Goal: Transaction & Acquisition: Book appointment/travel/reservation

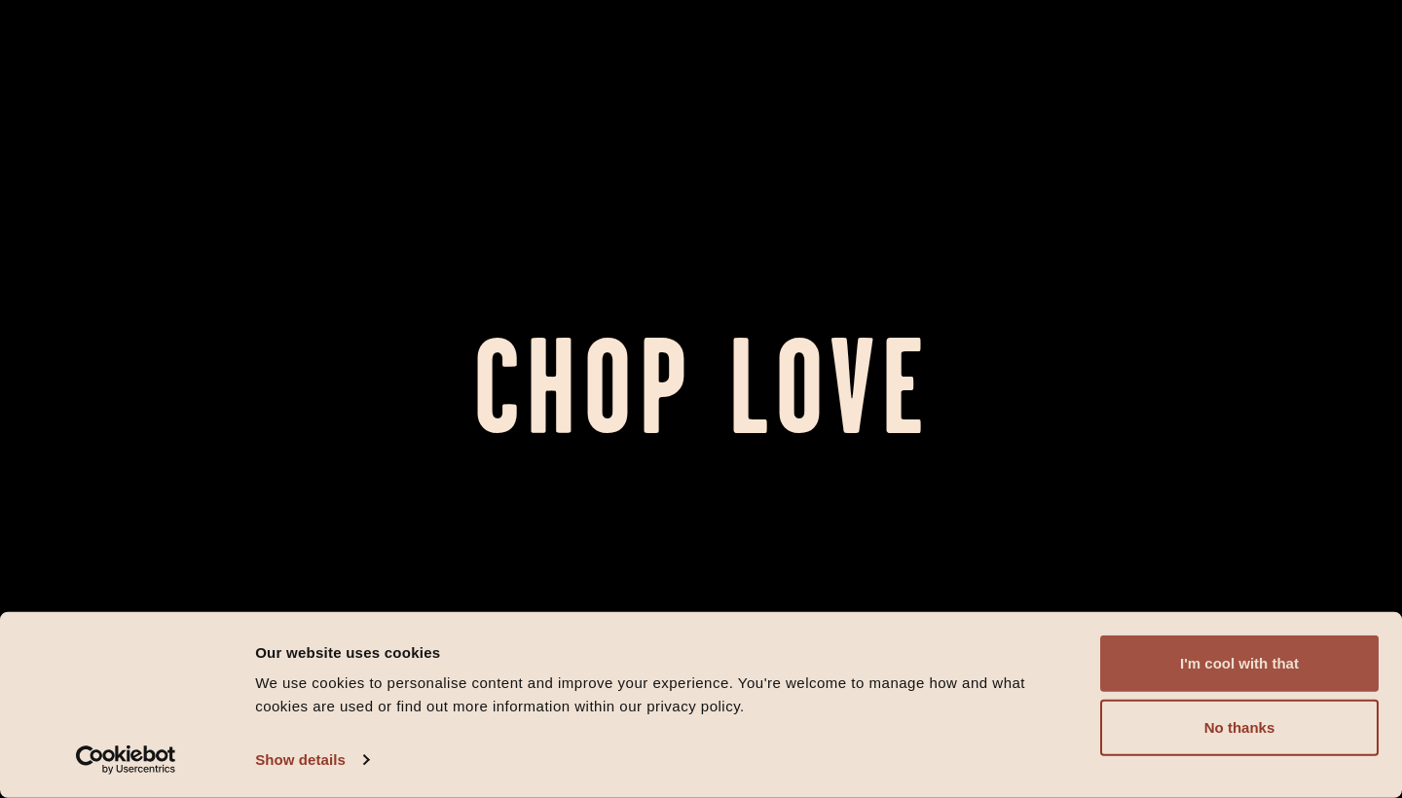
click at [1179, 680] on button "I'm cool with that" at bounding box center [1239, 664] width 278 height 56
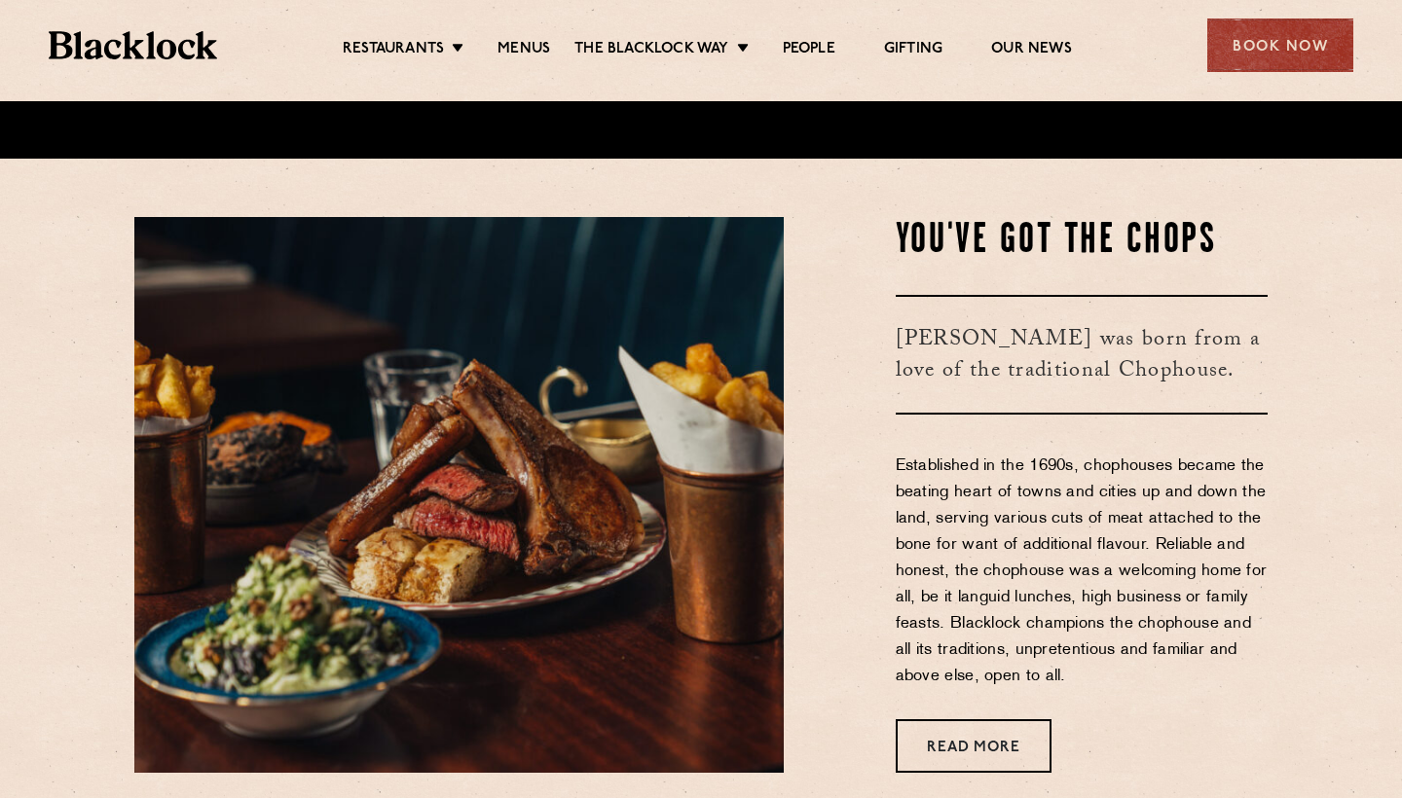
scroll to position [1493, 0]
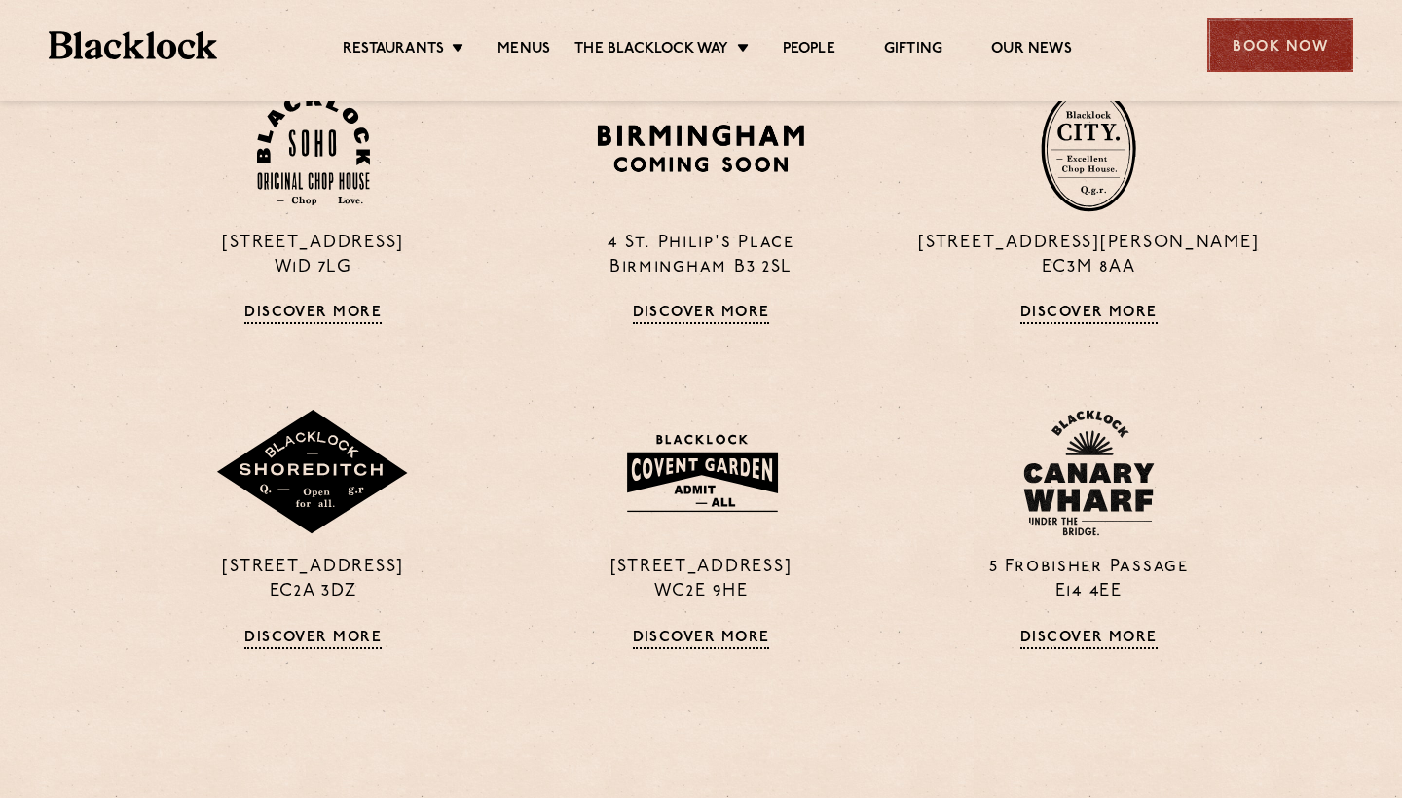
click at [1256, 31] on div "Book Now" at bounding box center [1280, 45] width 146 height 54
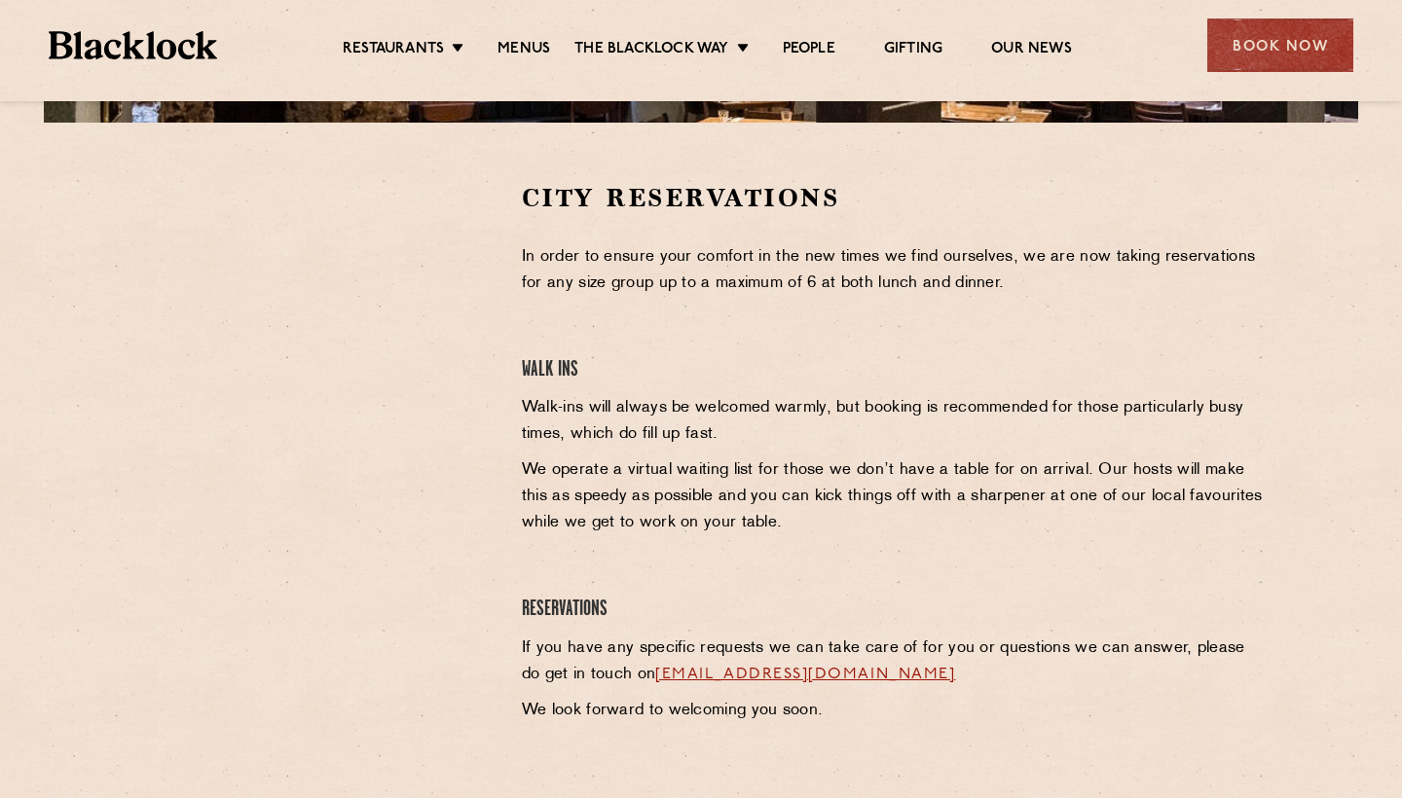
scroll to position [616, 0]
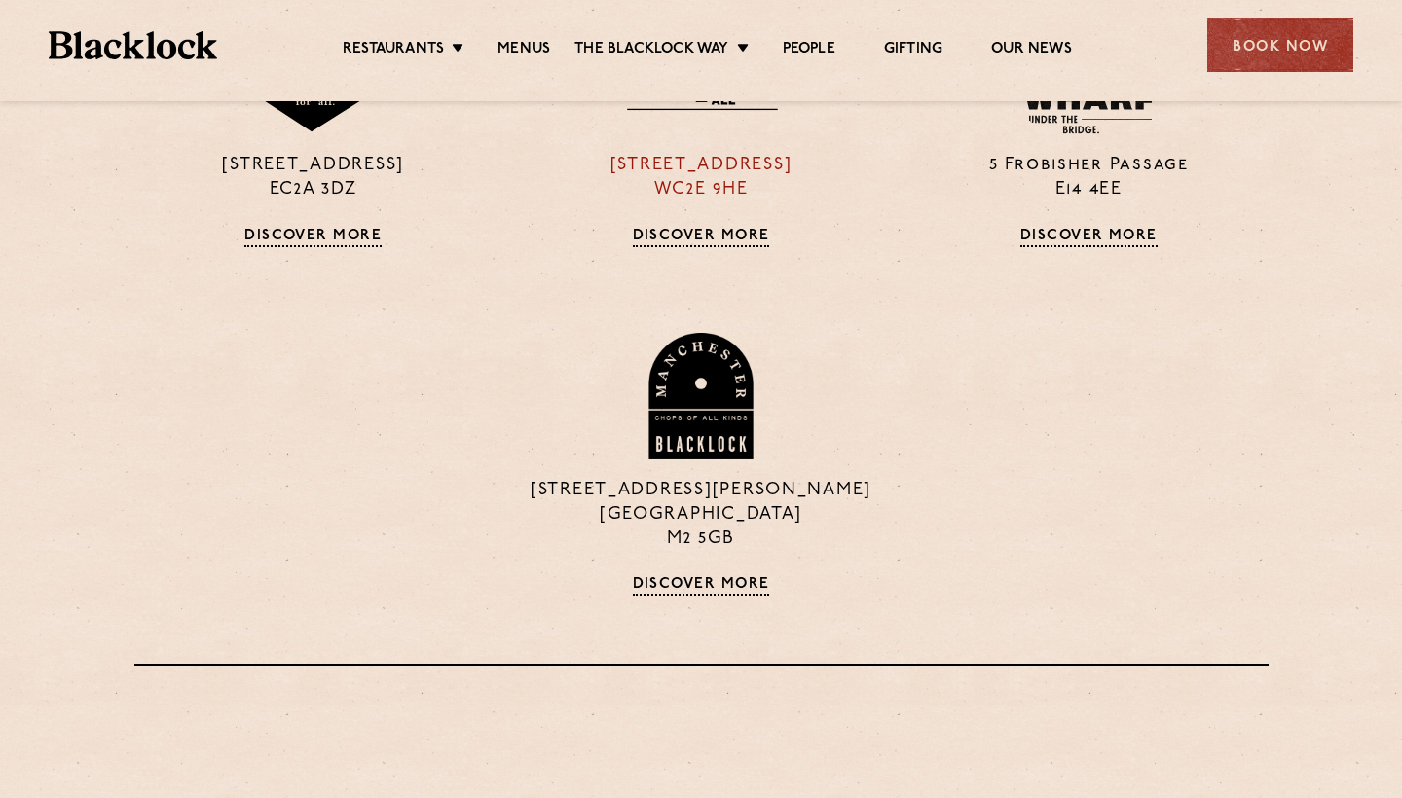
scroll to position [1923, 0]
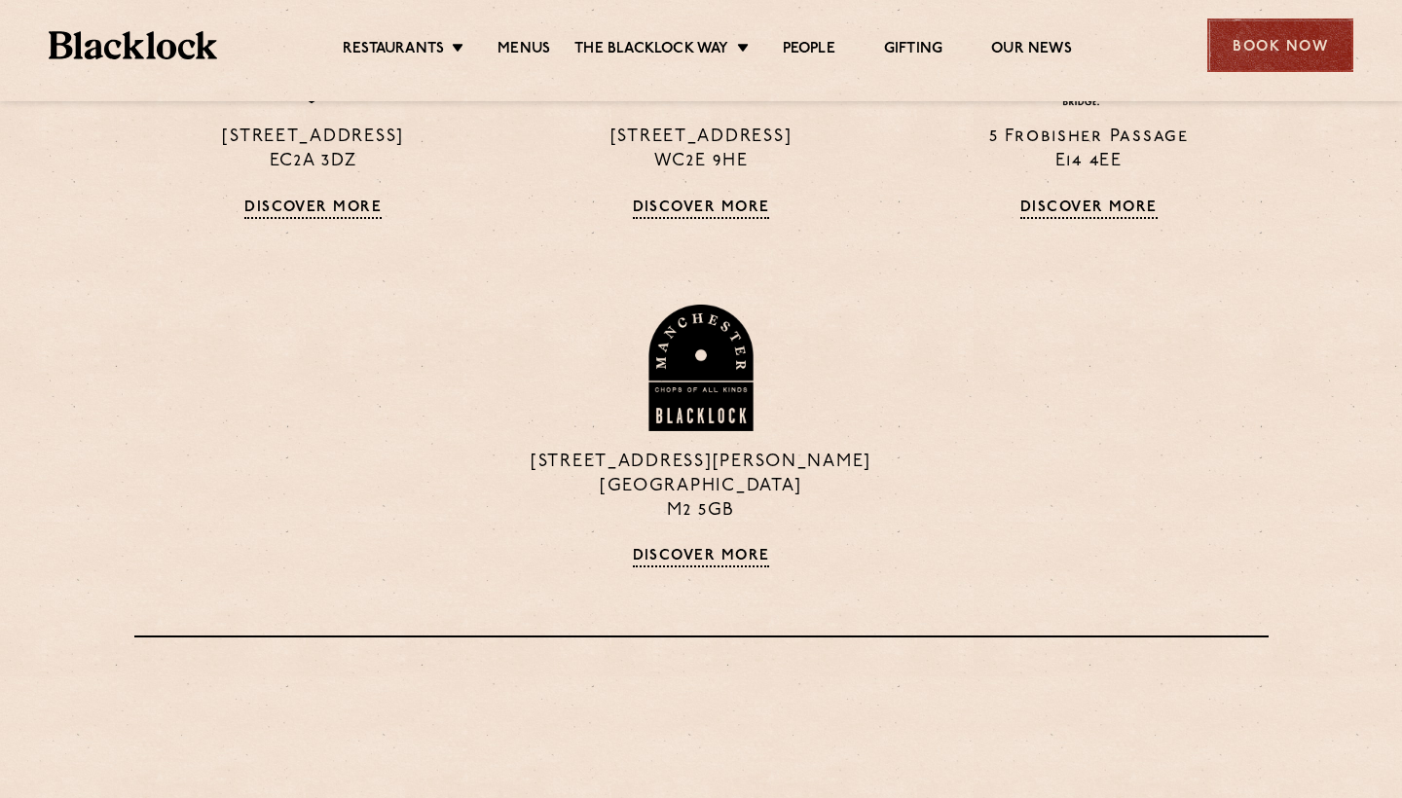
click at [1211, 36] on div "Book Now" at bounding box center [1280, 45] width 146 height 54
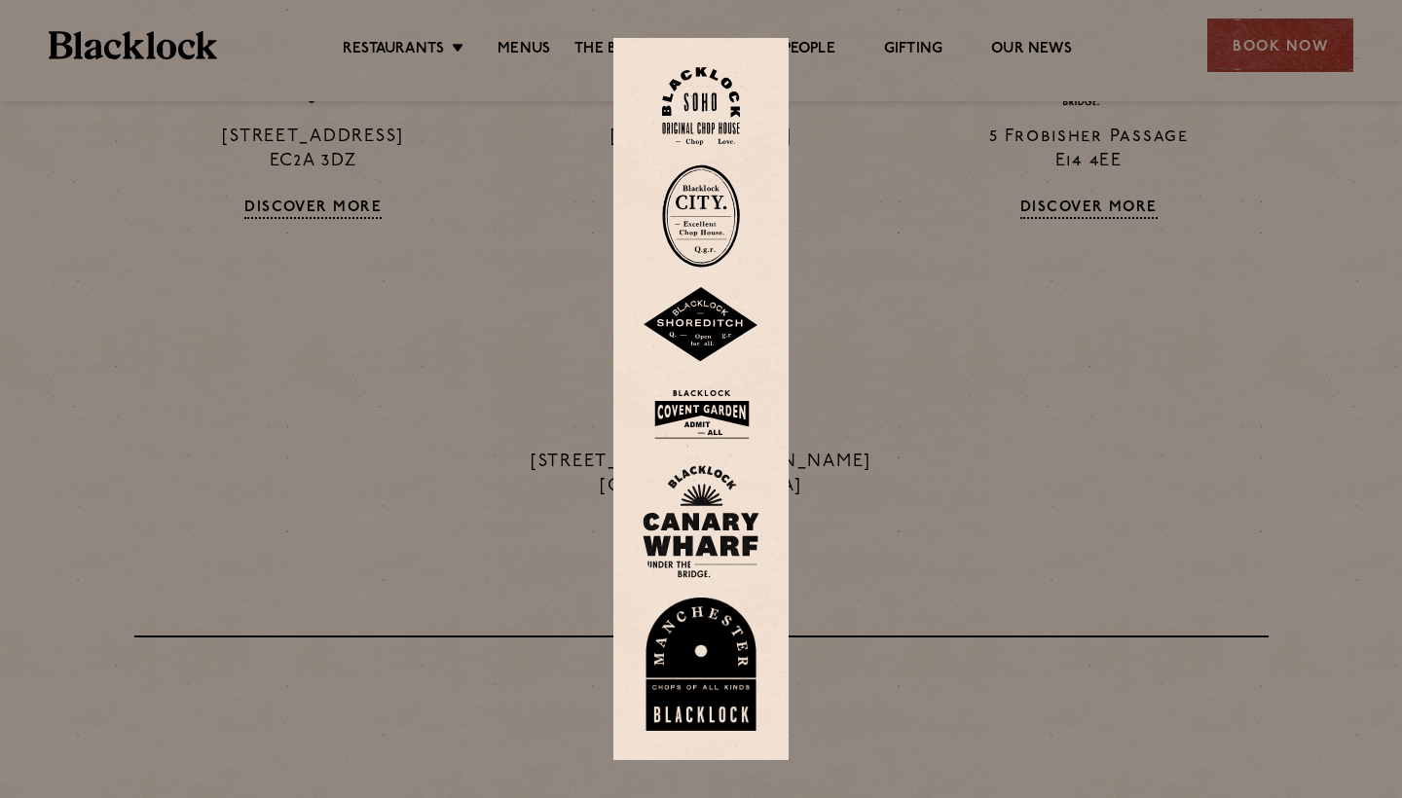
click at [683, 213] on img at bounding box center [701, 216] width 78 height 103
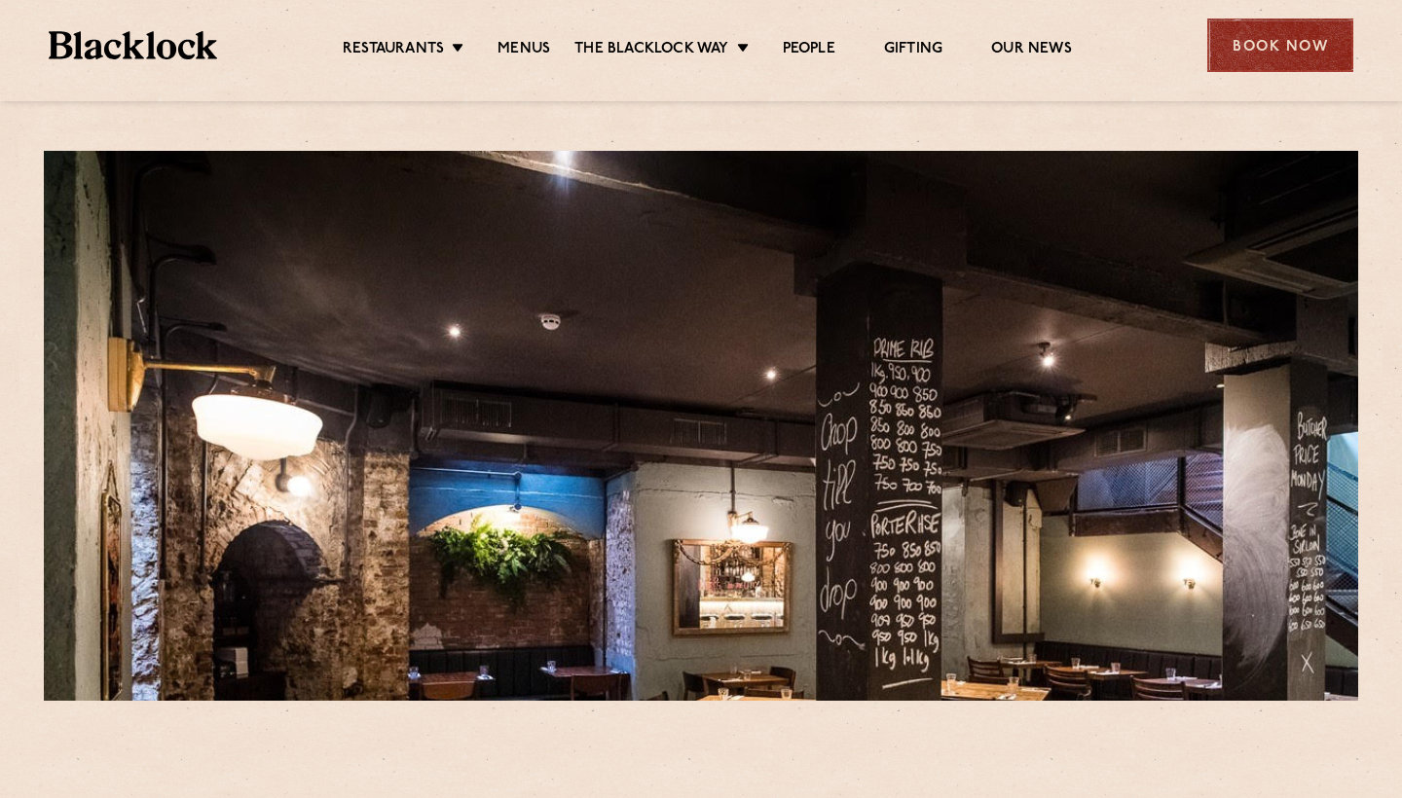
click at [1277, 61] on div "Book Now" at bounding box center [1280, 45] width 146 height 54
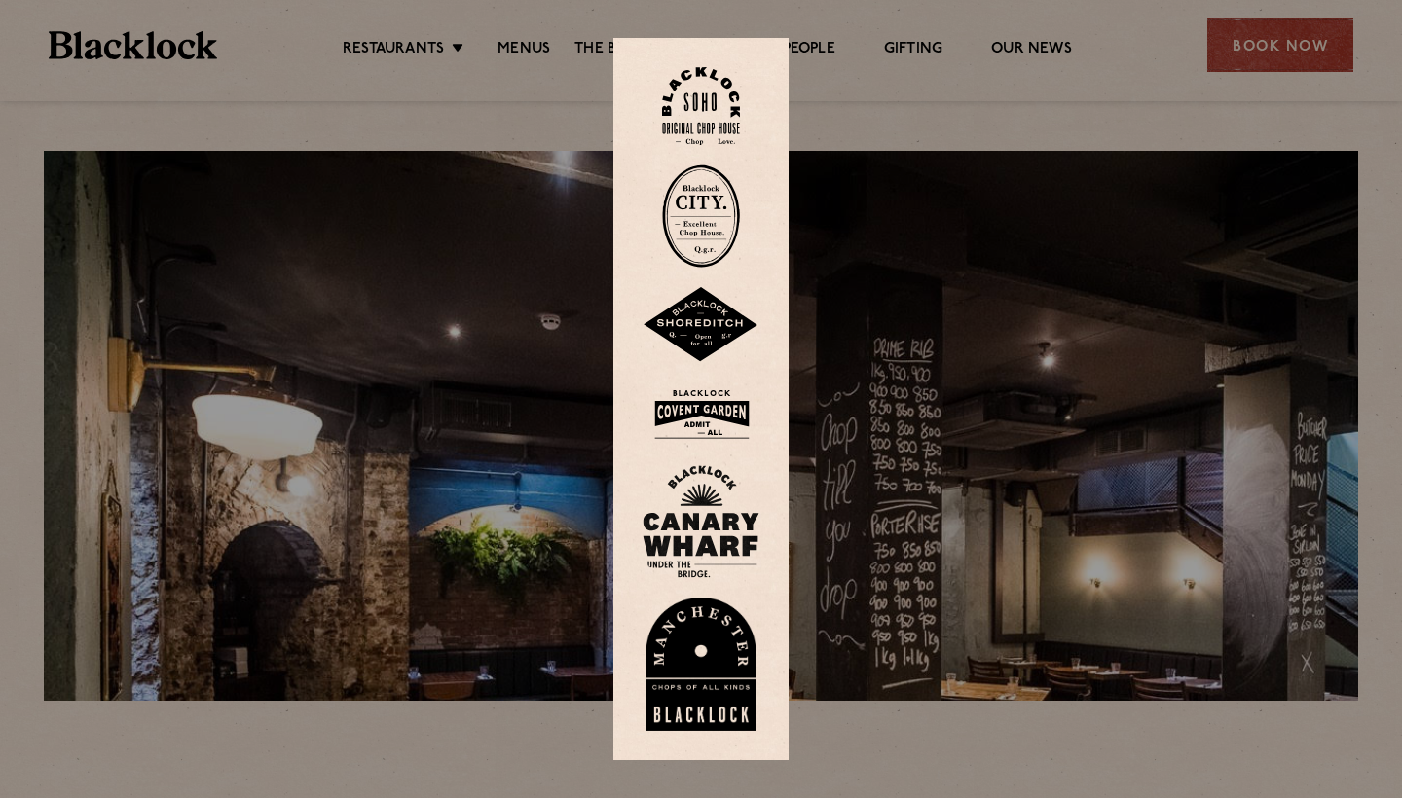
click at [706, 228] on img at bounding box center [701, 216] width 78 height 103
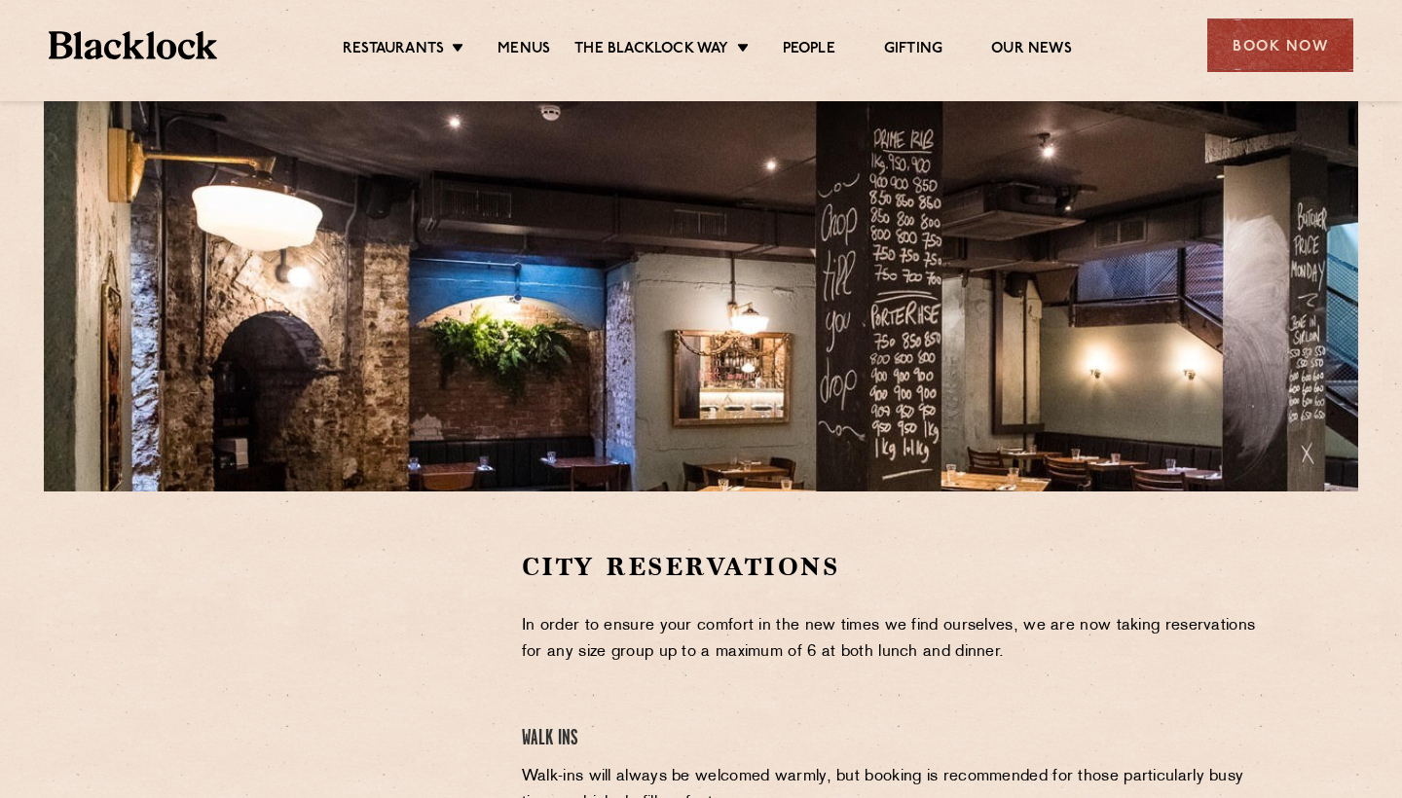
scroll to position [655, 0]
